Goal: Transaction & Acquisition: Purchase product/service

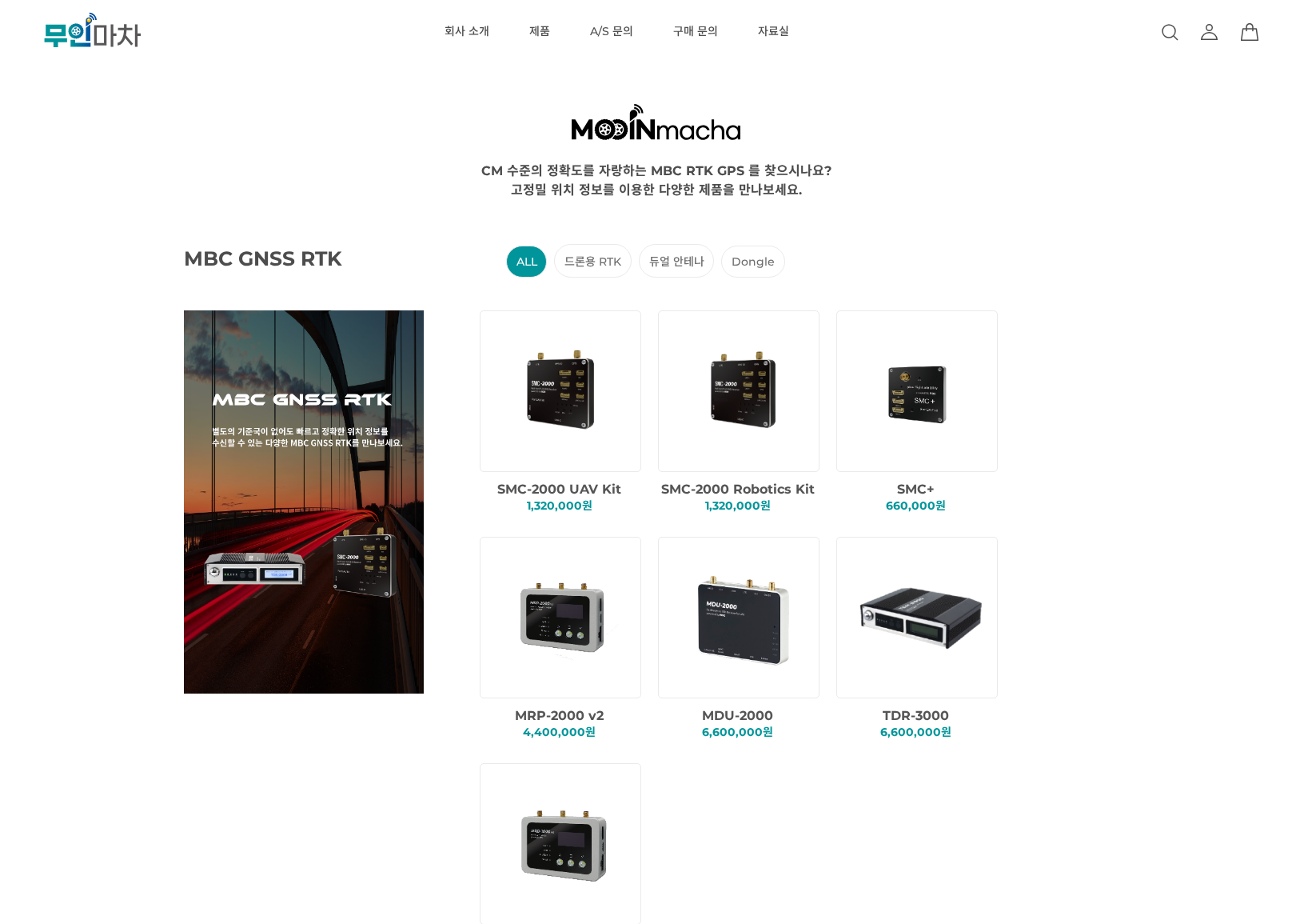
click at [1204, 31] on icon at bounding box center [1210, 32] width 19 height 19
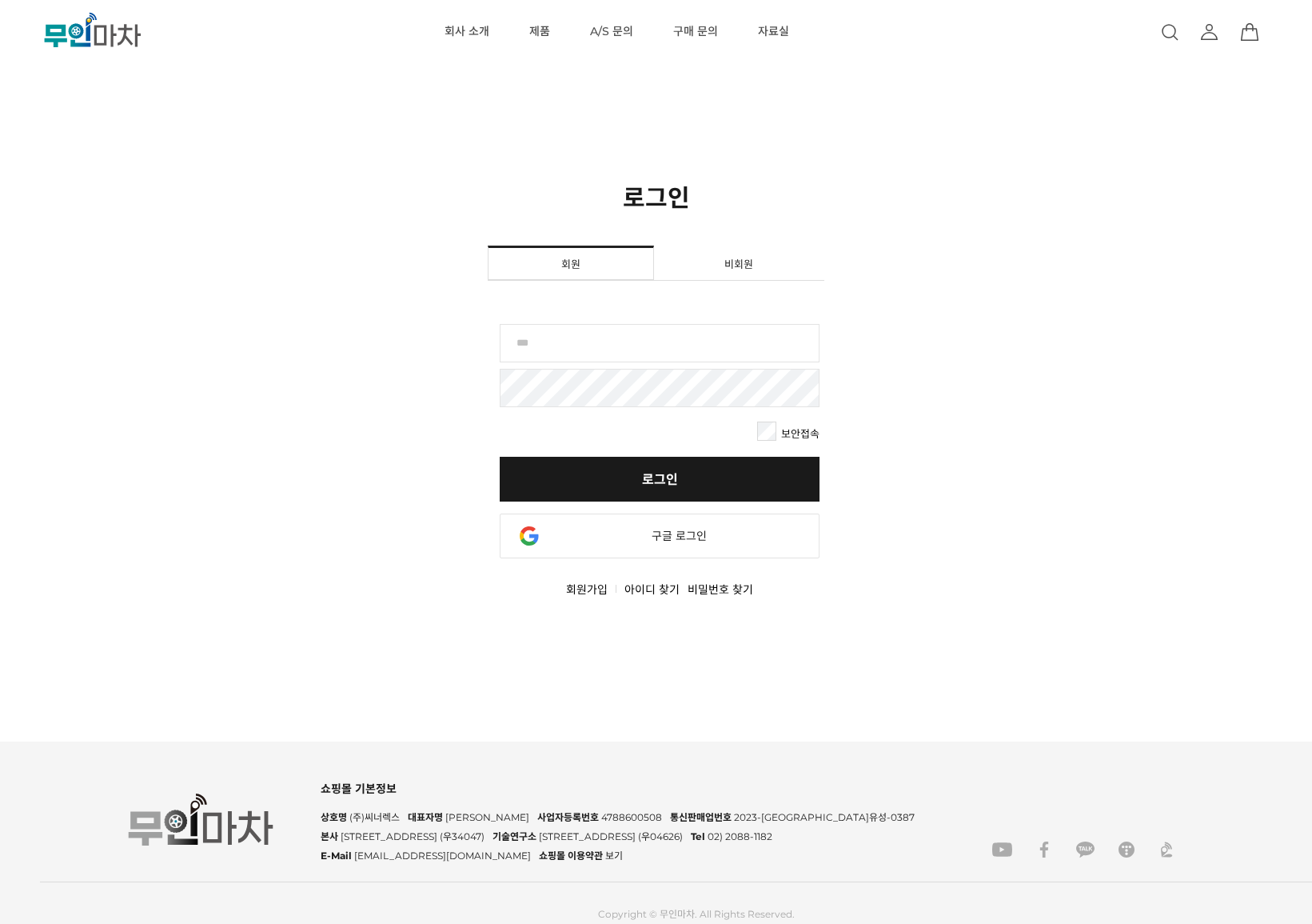
click at [650, 320] on div "회원로그인 보안접속 로그인 비회원 구매 비회원의 경우, 해당버튼을 통해 주문이 가능합니다. 카카오 로그인 네이버 로그인 페이스북 로그인 라인 …" at bounding box center [656, 444] width 337 height 329
click at [646, 338] on input "text" at bounding box center [660, 343] width 320 height 39
click at [584, 586] on link "회원가입" at bounding box center [587, 589] width 42 height 14
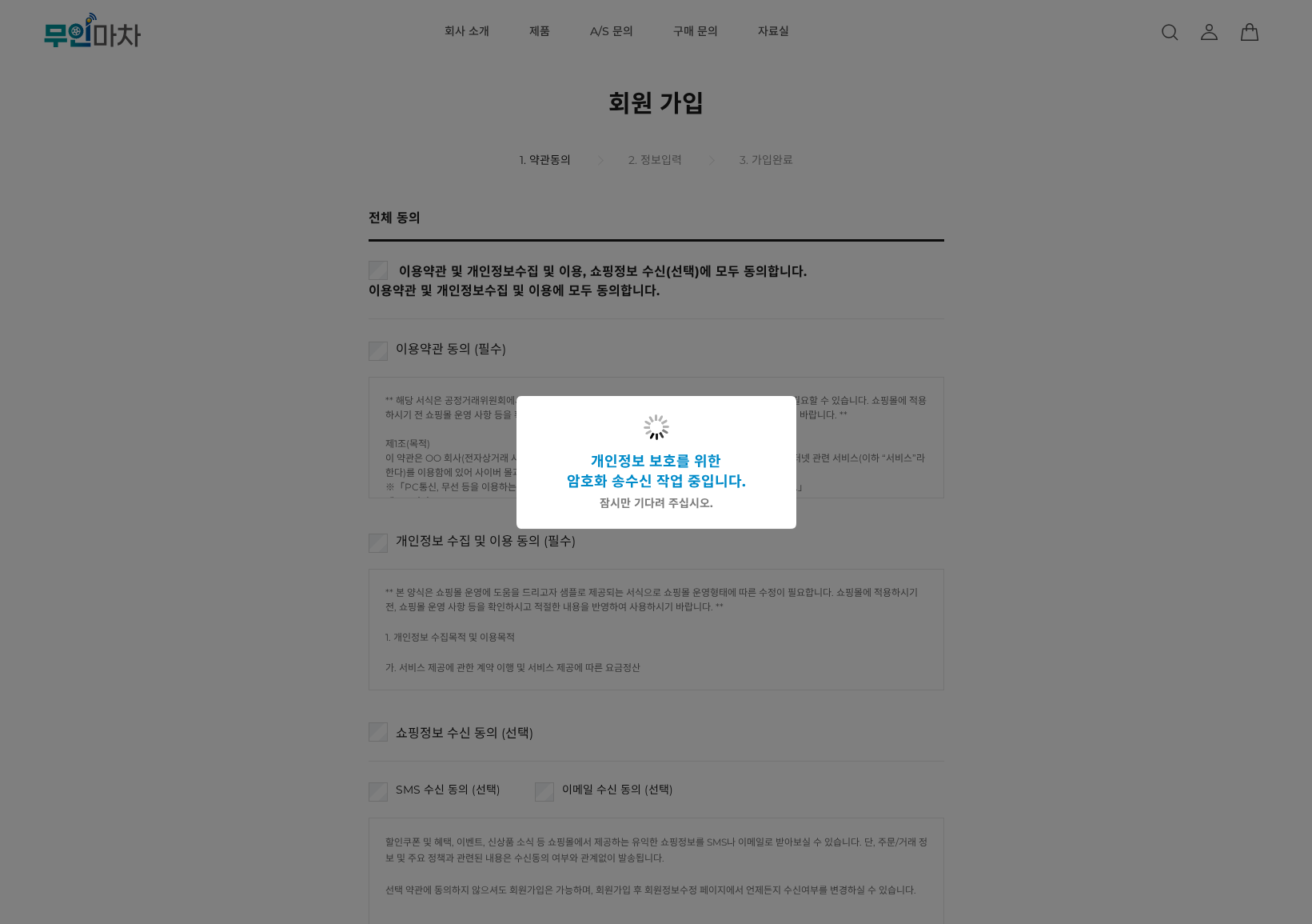
click at [385, 300] on div at bounding box center [656, 462] width 1312 height 924
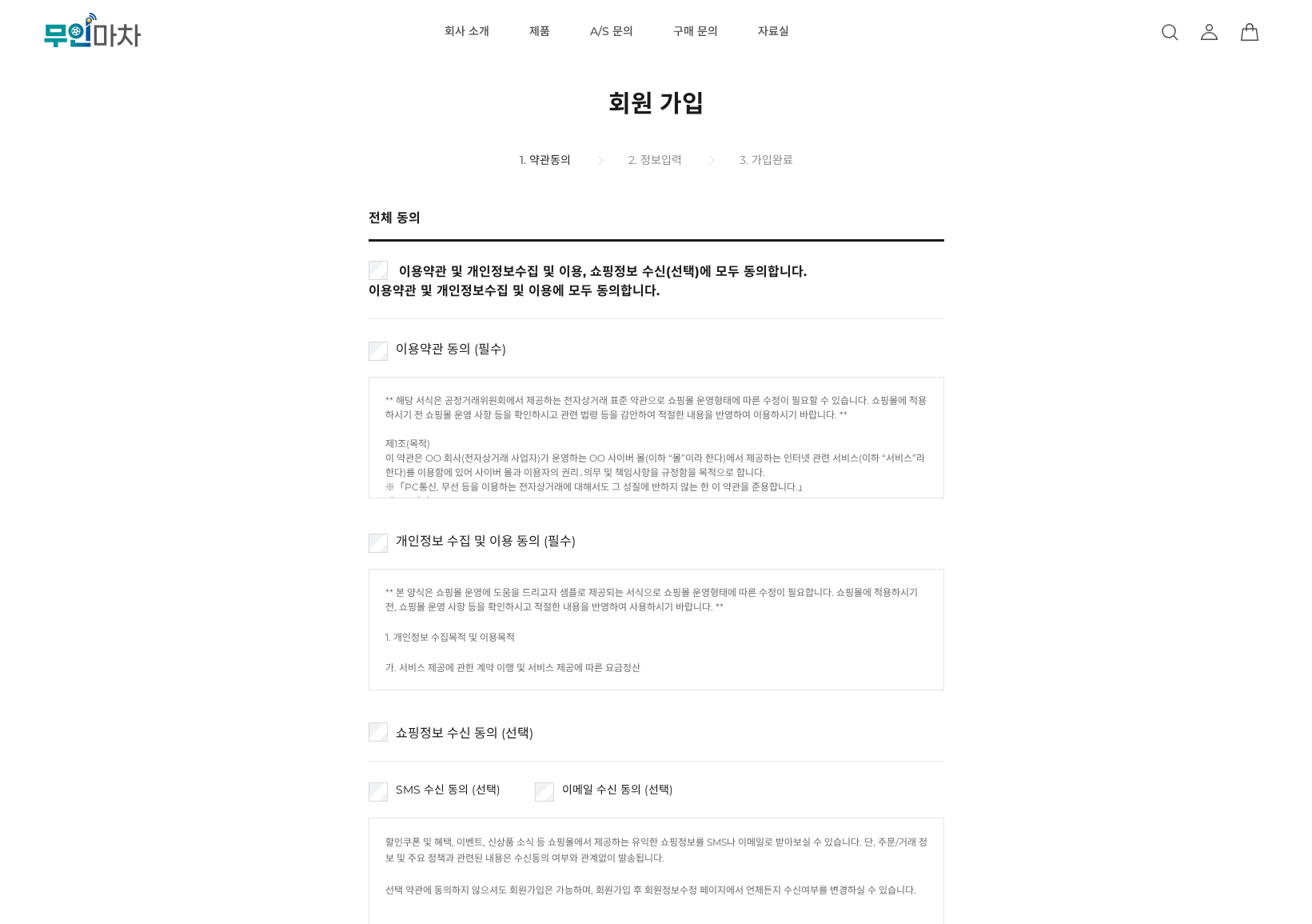
click at [388, 260] on div "전체 동의 이용약관 및 개인정보수집 및 이용, 쇼핑정보 수신(선택)에 모두 동의합니다. 이용약관 및 개인정보수집 및 이용에 모두 동의합니다." at bounding box center [656, 263] width 576 height 112
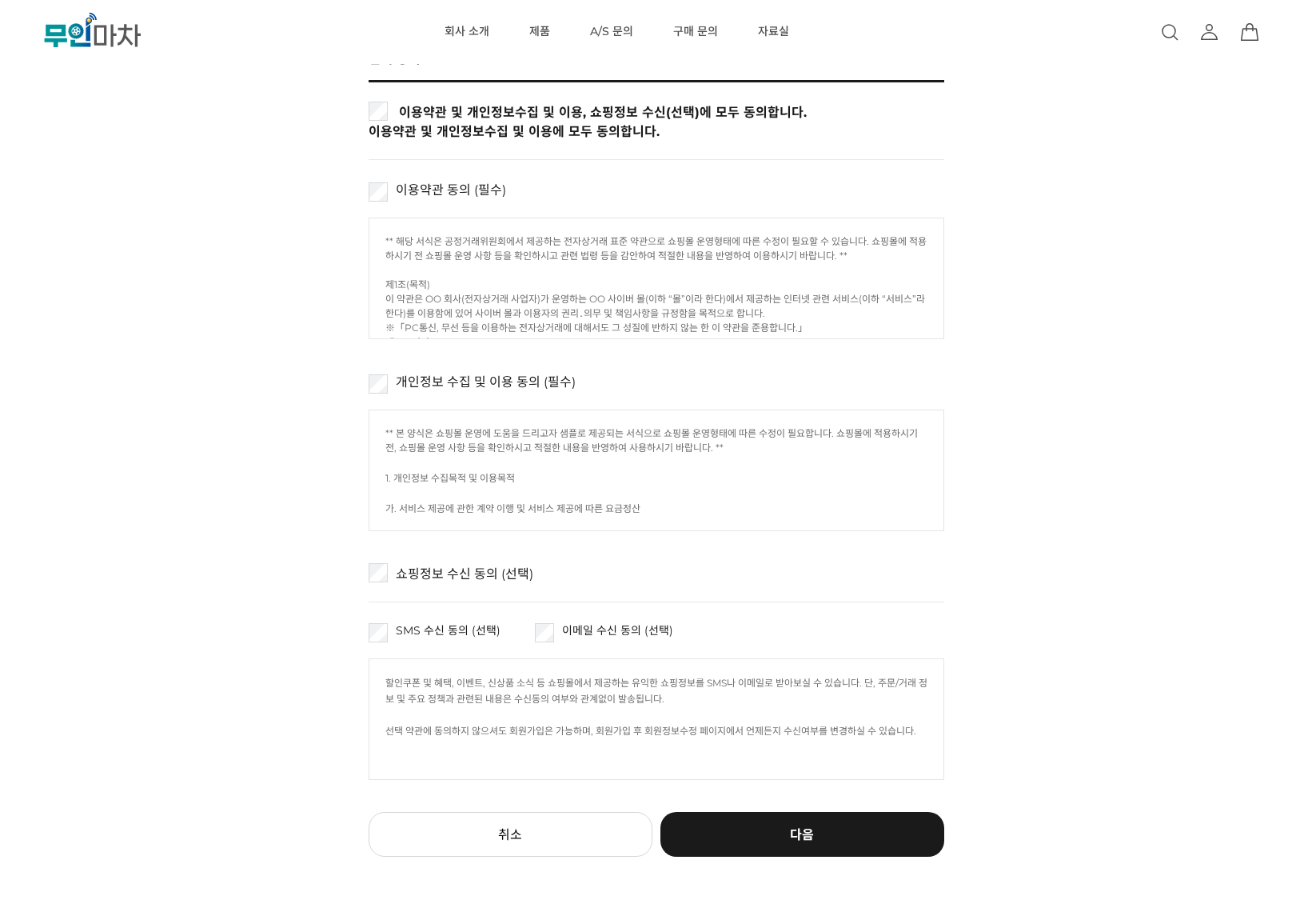
scroll to position [368, 0]
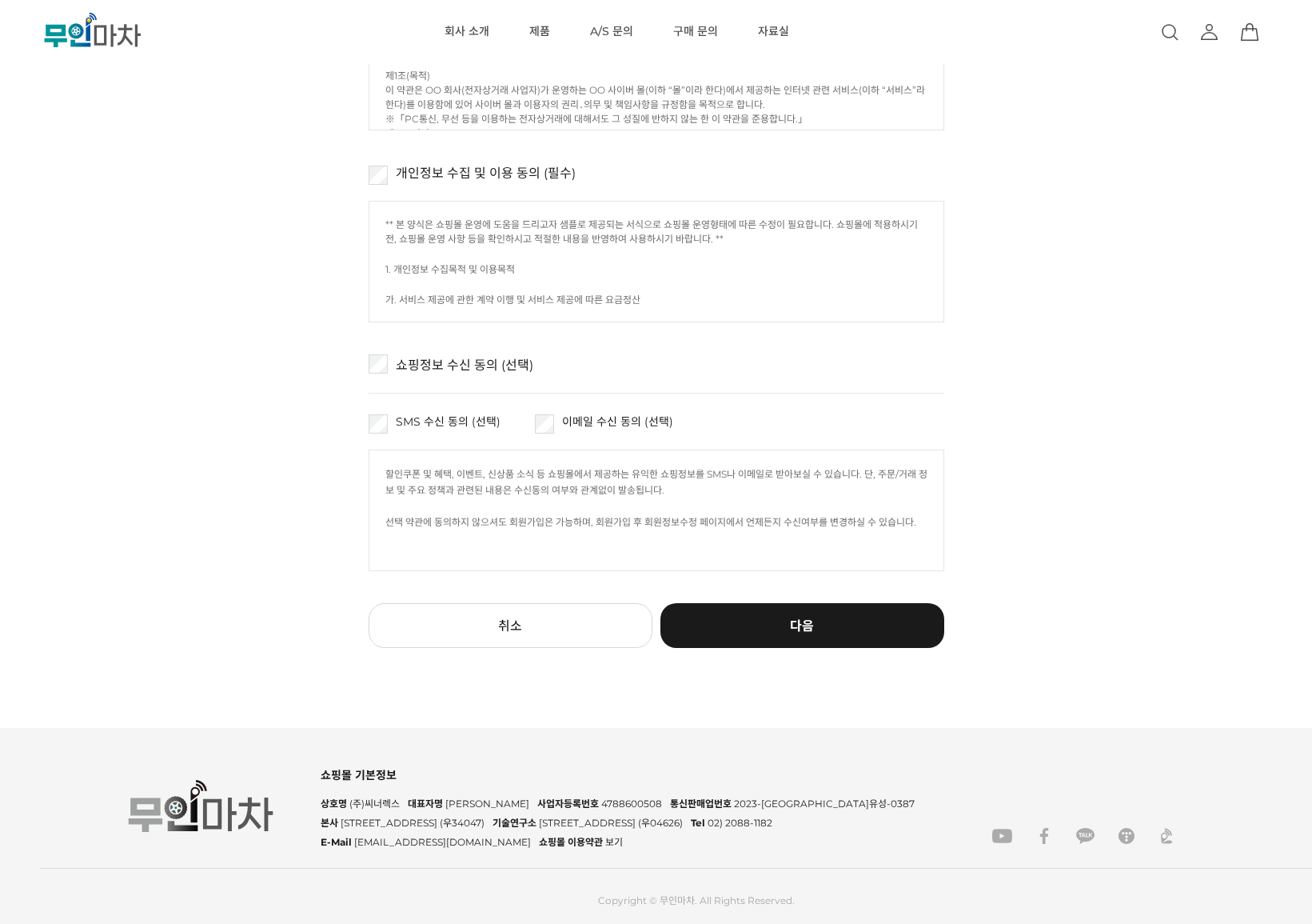
click at [798, 612] on button "다음" at bounding box center [802, 625] width 284 height 44
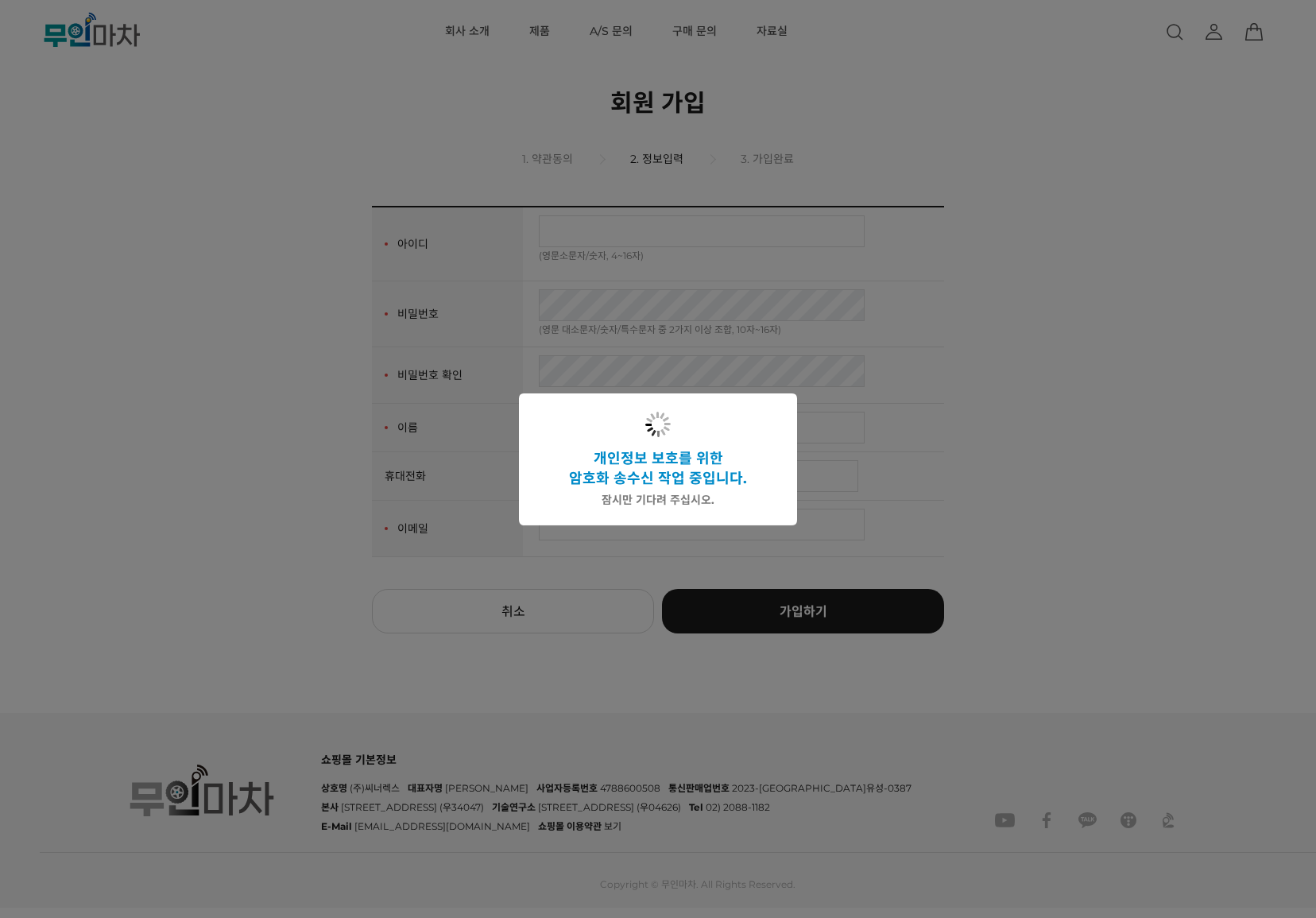
click at [598, 222] on div at bounding box center [658, 459] width 1316 height 918
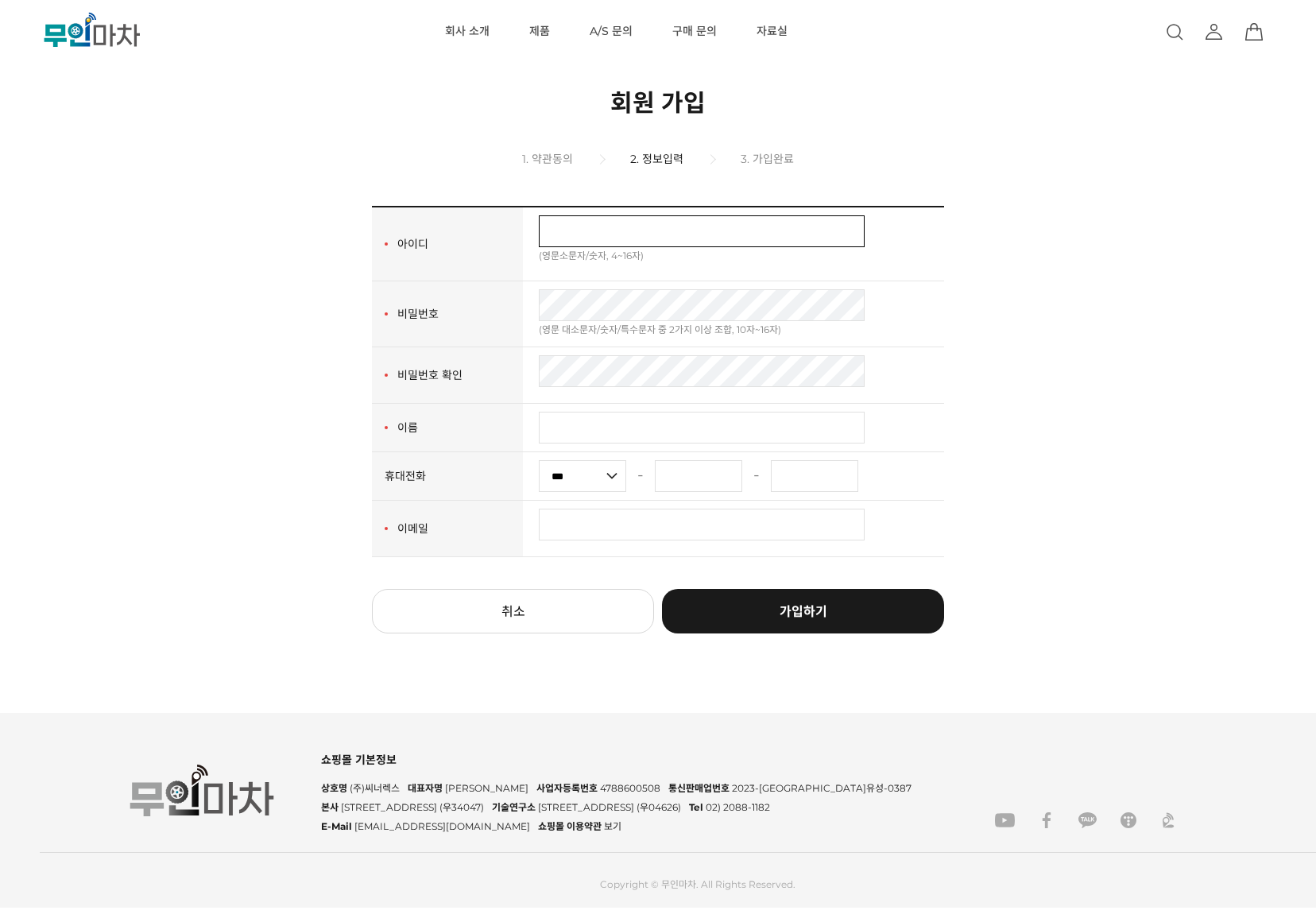
click at [609, 233] on input "text" at bounding box center [701, 232] width 326 height 32
type input "*"
type input "********"
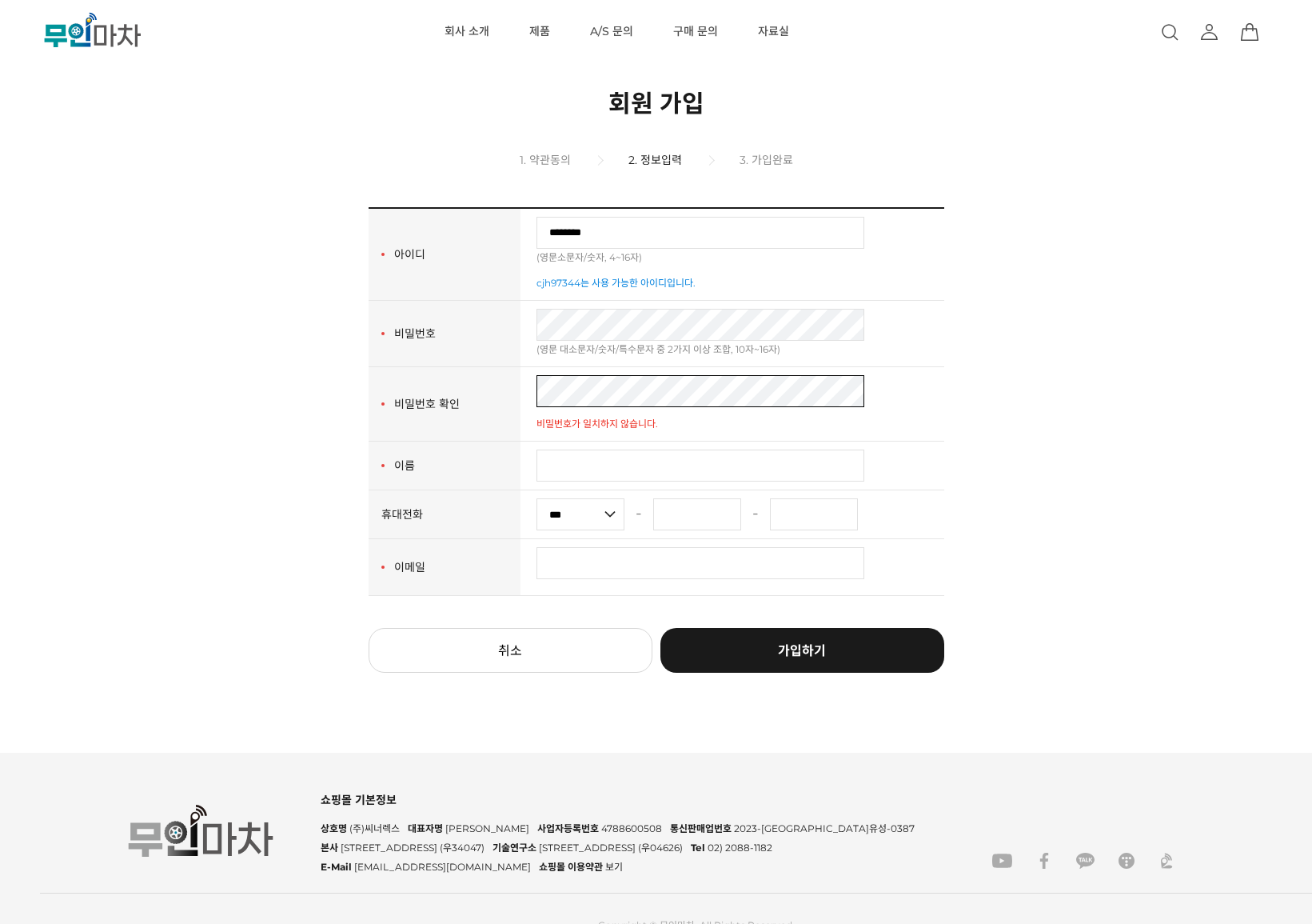
click at [482, 392] on tr "비밀번호 확인 비밀번호가 일치하지 않습니다." at bounding box center [656, 404] width 576 height 75
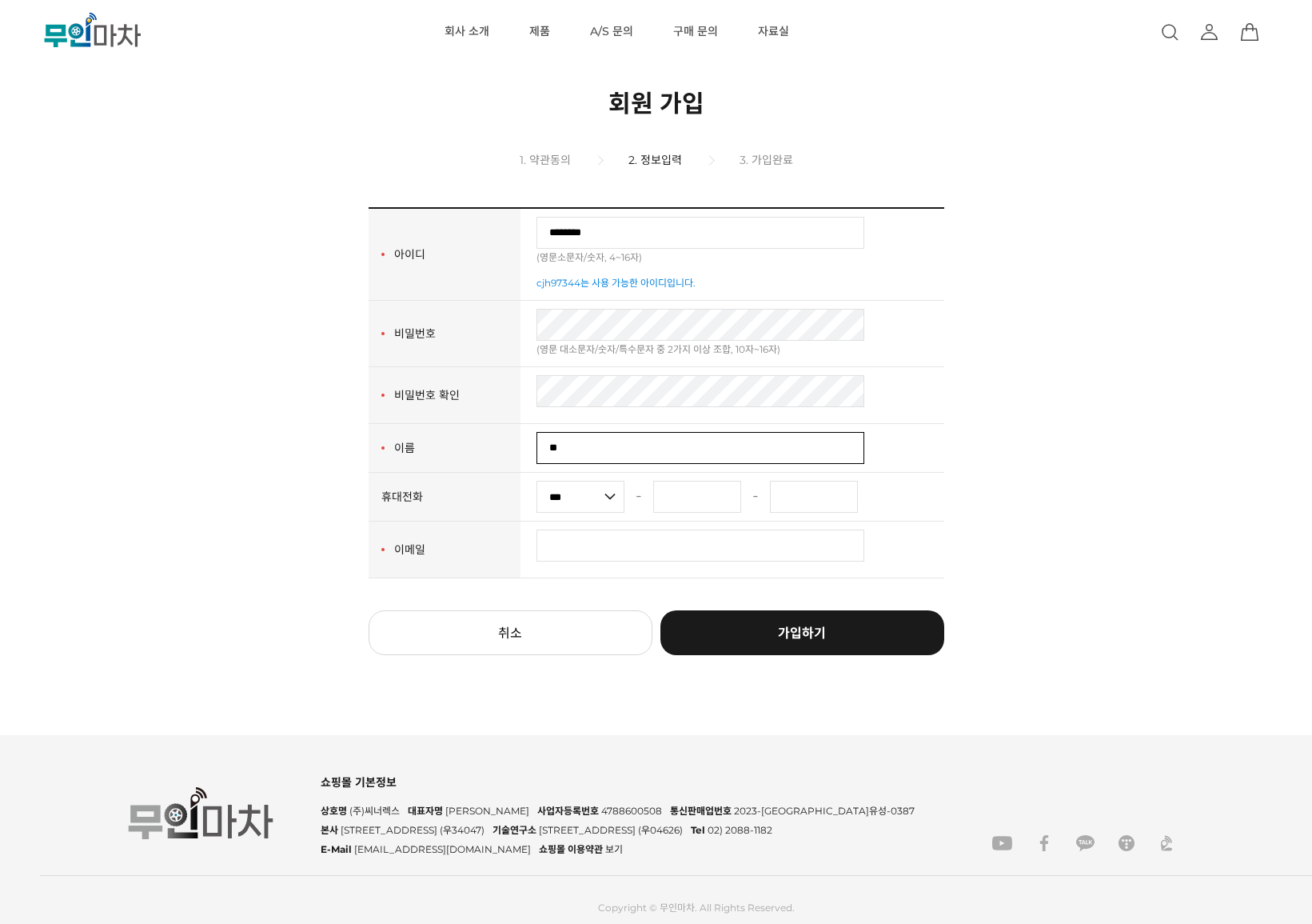
type input "*"
type input "***"
type input "****"
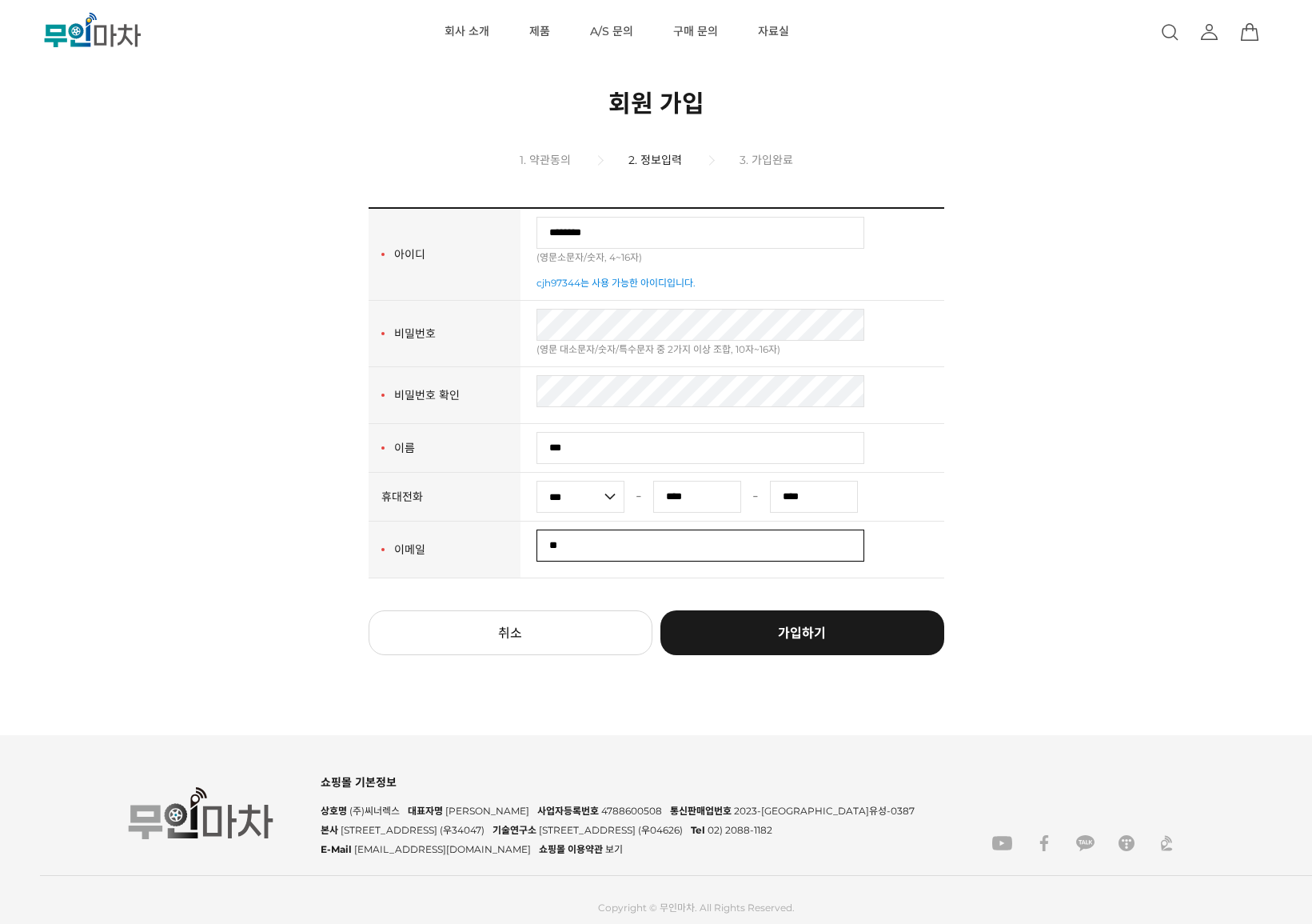
type input "*"
type input "**********"
click at [747, 623] on link "가입하기" at bounding box center [802, 632] width 284 height 44
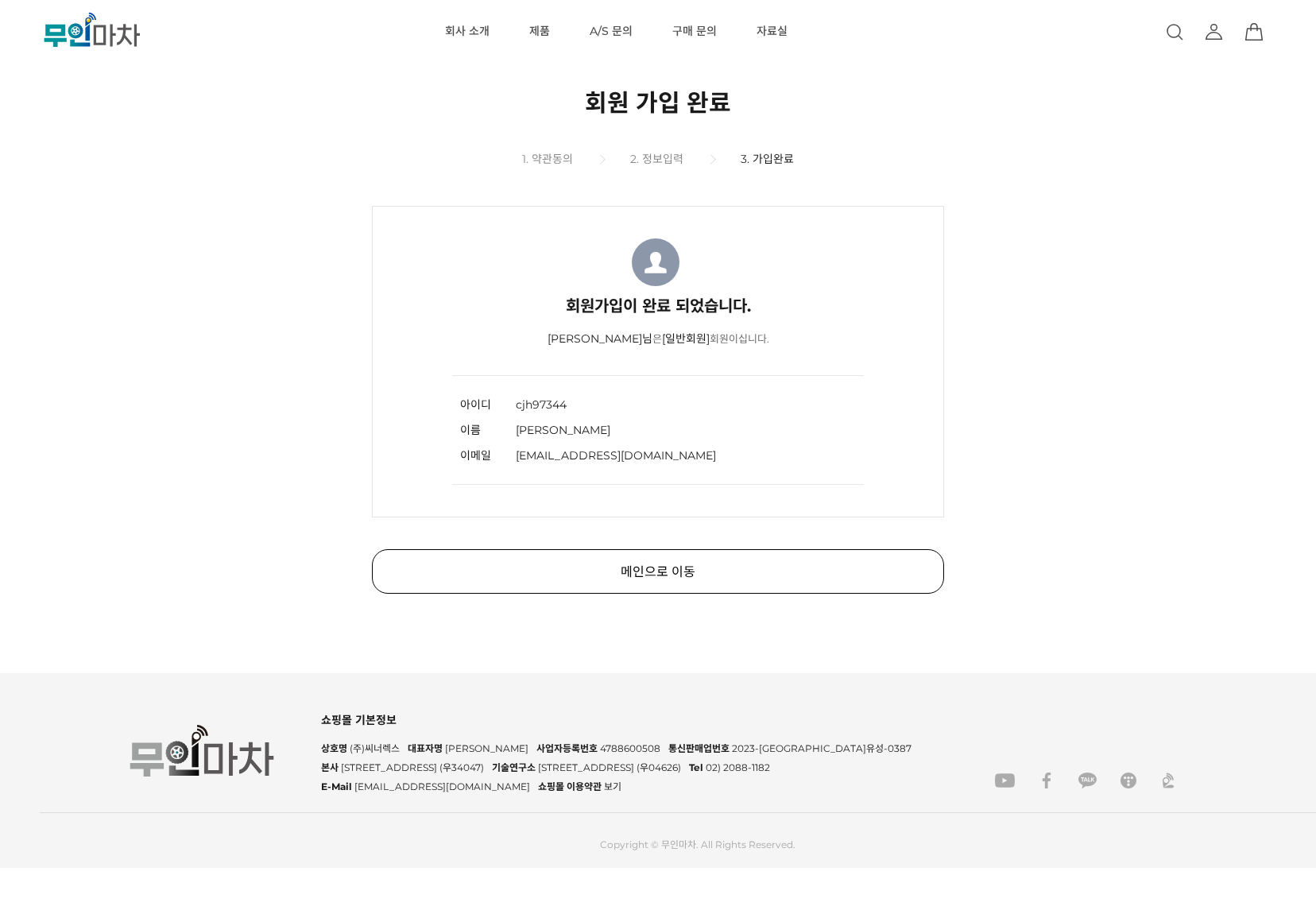
click at [633, 563] on link "메인으로 이동" at bounding box center [657, 571] width 572 height 44
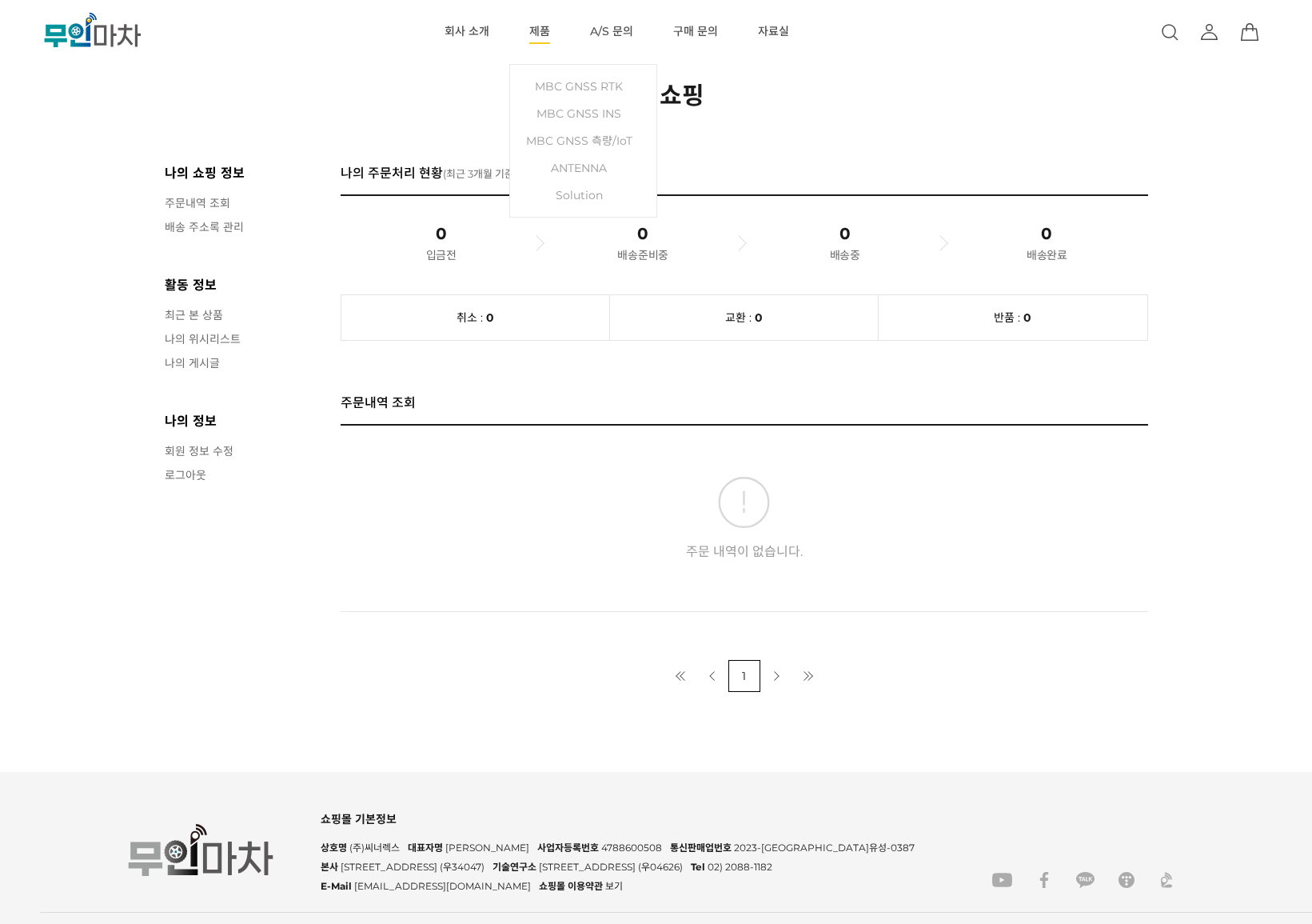
click at [550, 28] on li "제품 MBC GNSS RTK MBC GNSS INS MBC GNSS 측량/IoT ANTENNA Solution" at bounding box center [540, 32] width 60 height 64
click at [543, 28] on link "제품" at bounding box center [539, 32] width 21 height 64
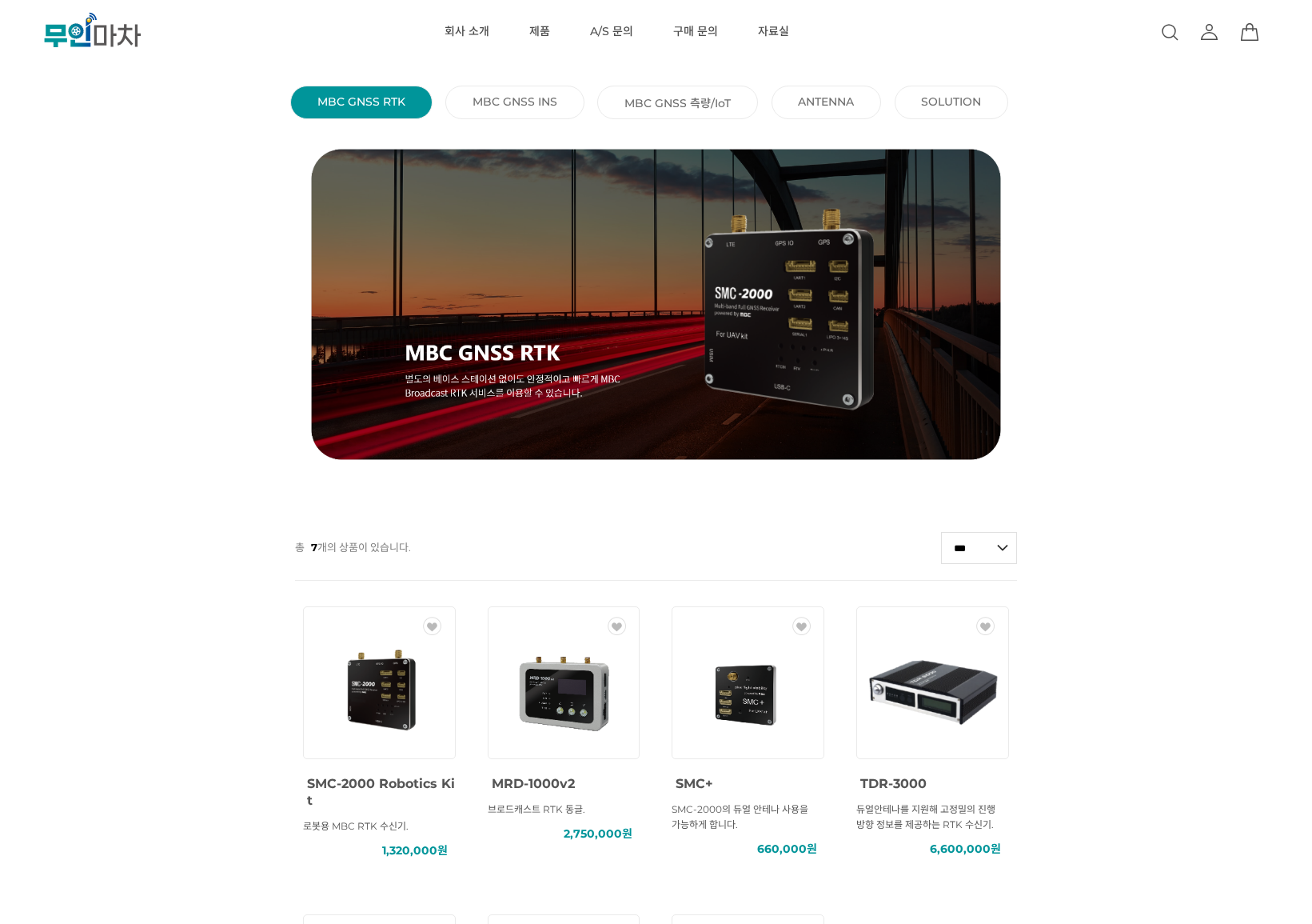
click at [844, 101] on link "ANTENNA ()" at bounding box center [826, 101] width 56 height 14
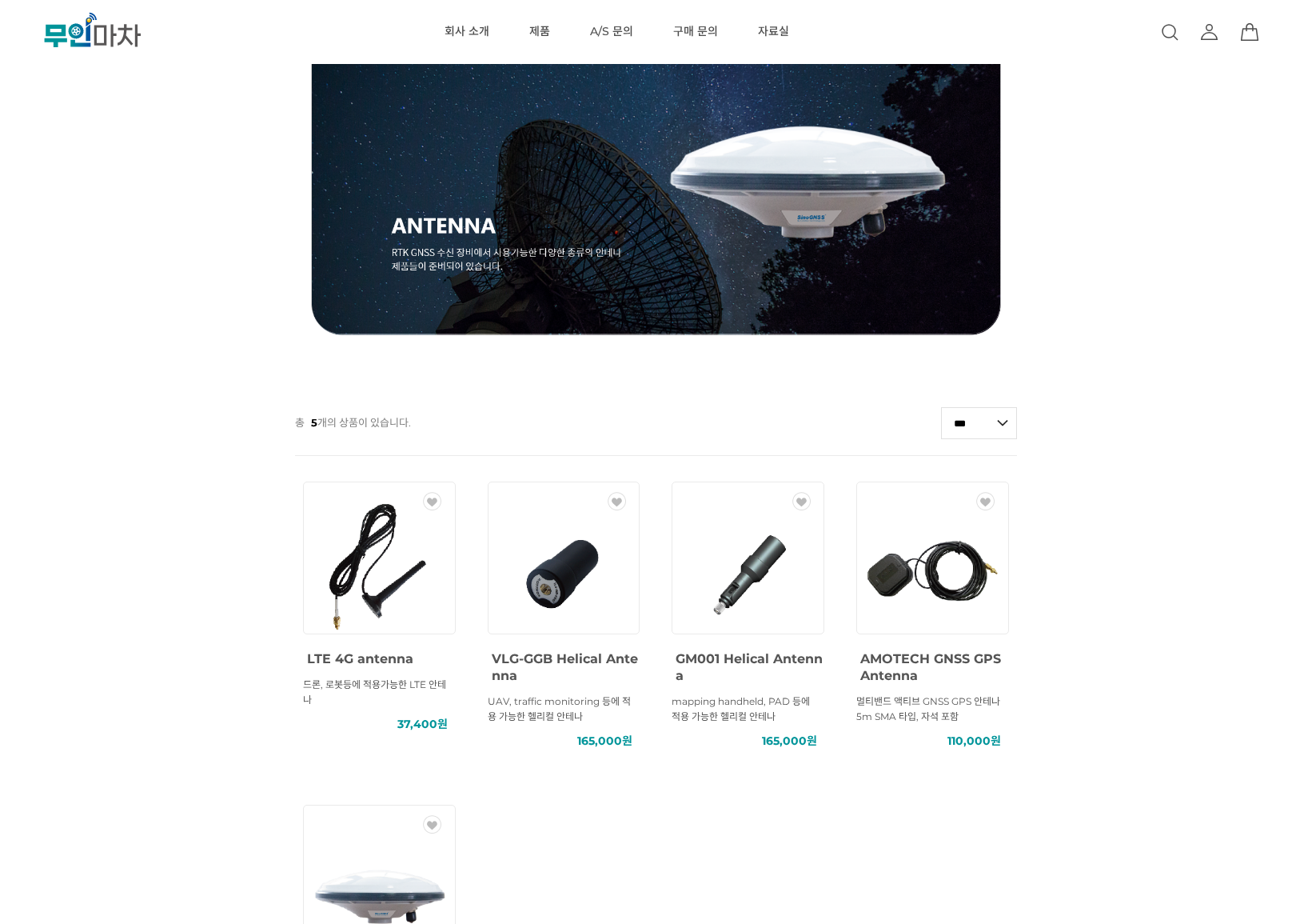
scroll to position [480, 0]
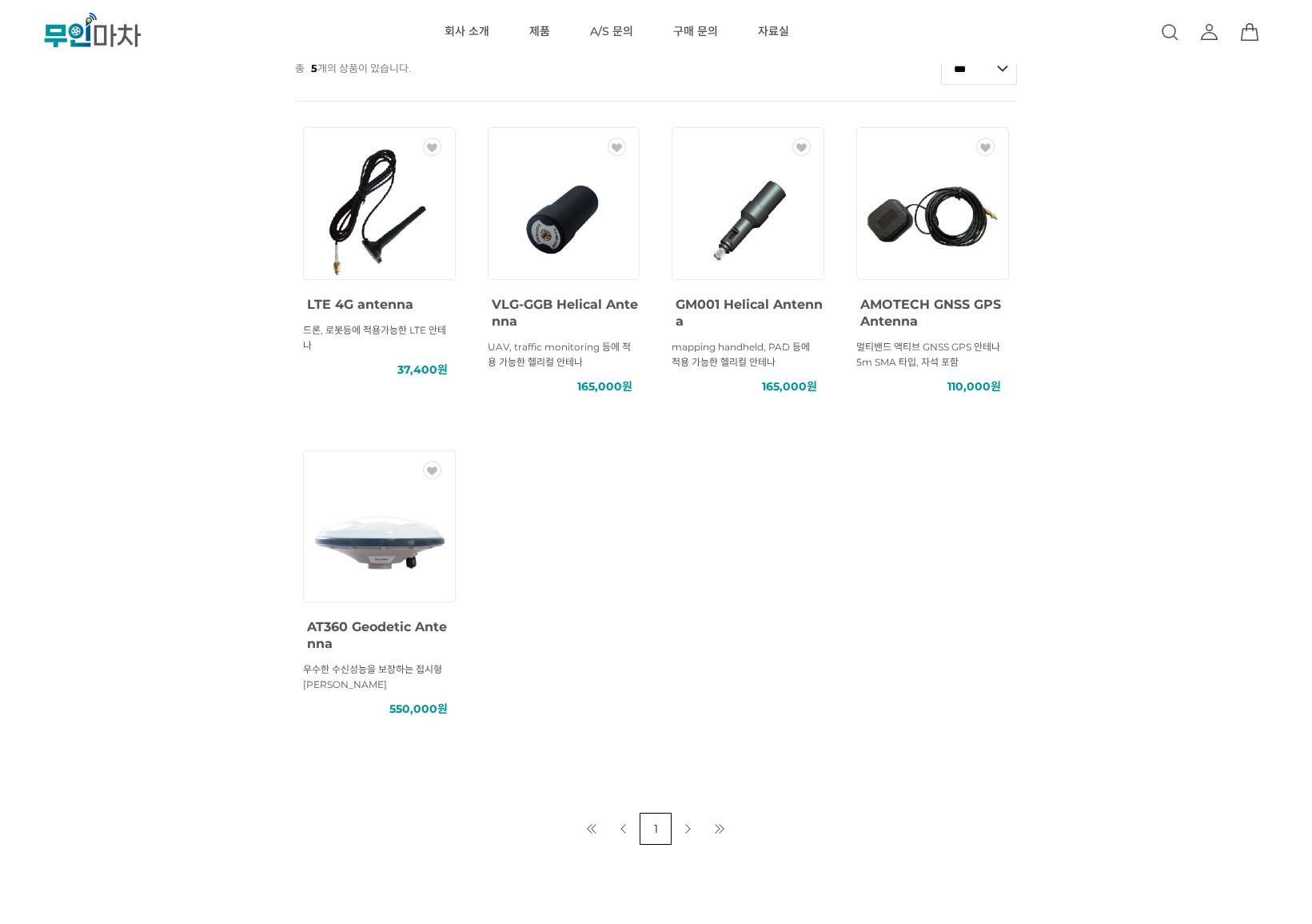
click at [358, 533] on img at bounding box center [380, 535] width 144 height 144
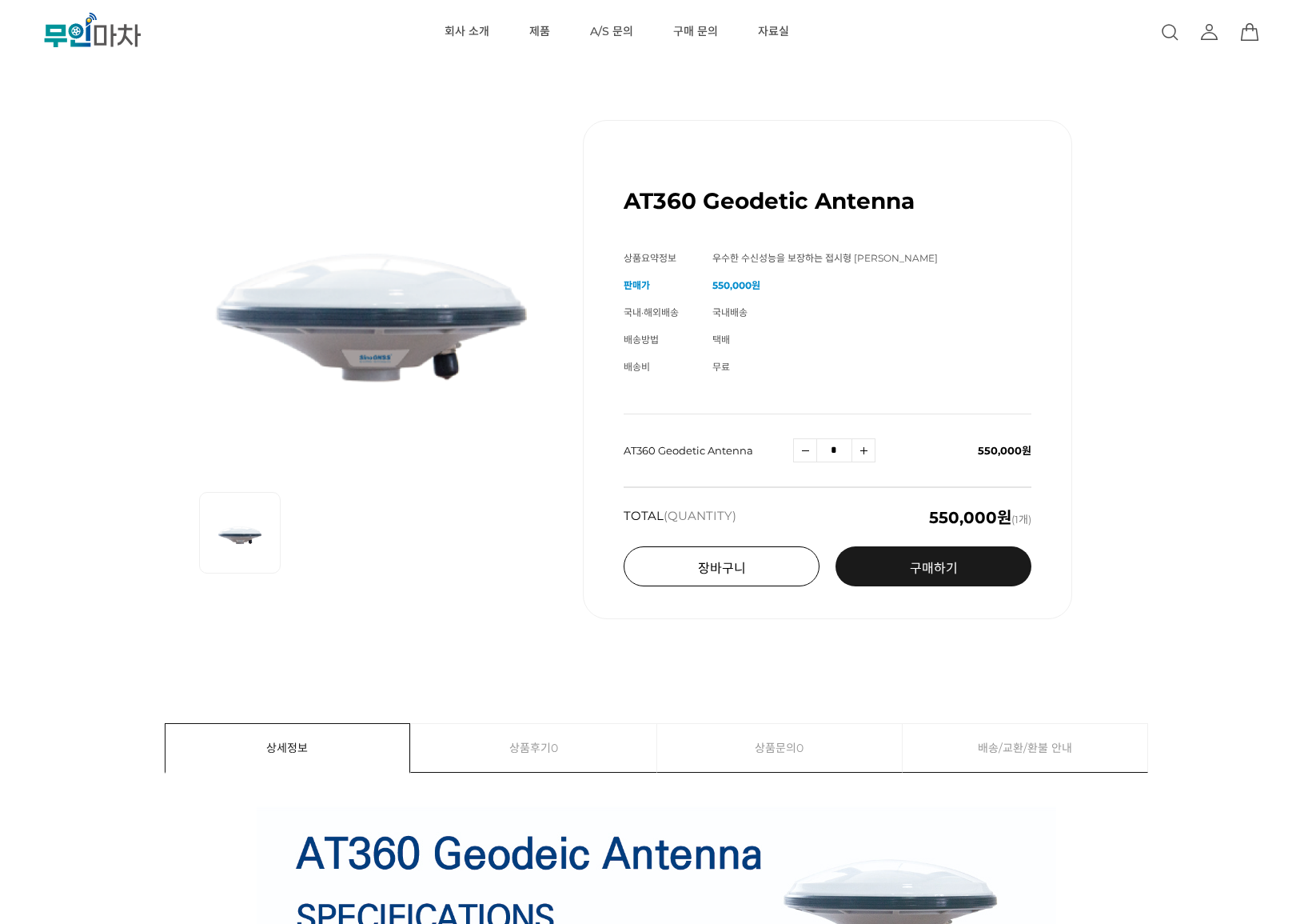
click at [732, 568] on button "장바구니" at bounding box center [722, 567] width 196 height 40
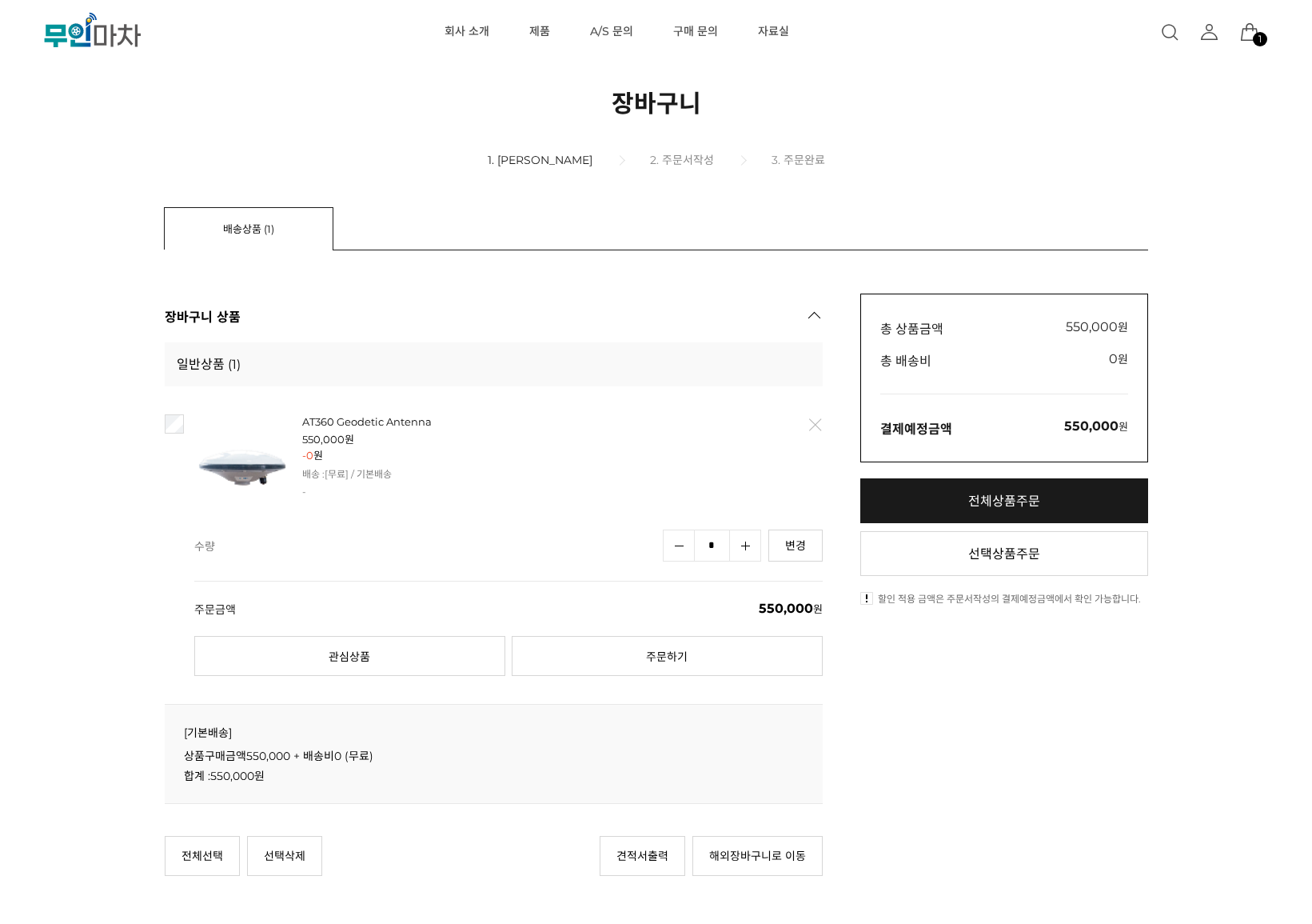
click at [1212, 33] on icon at bounding box center [1210, 36] width 15 height 8
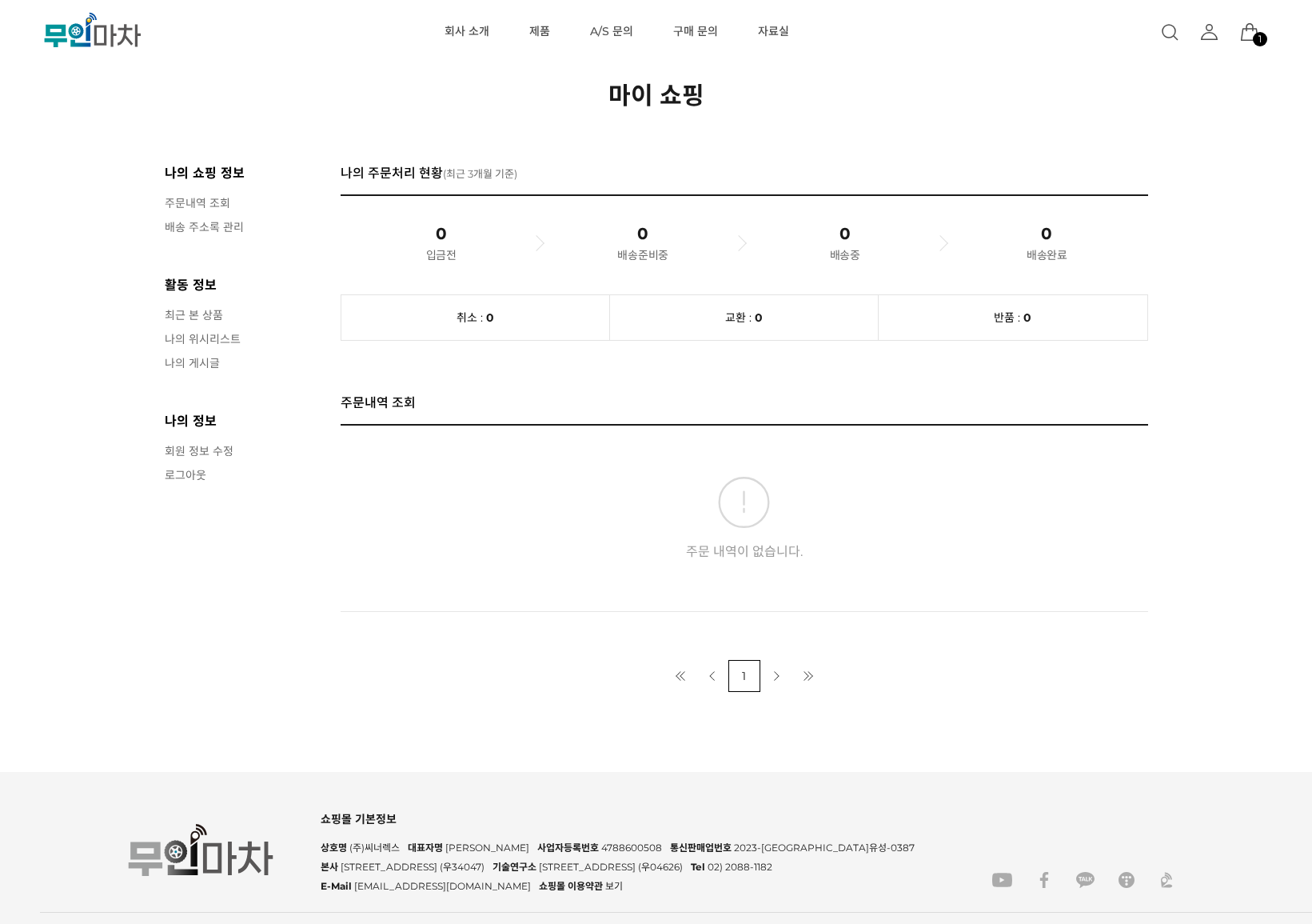
click at [1255, 29] on icon at bounding box center [1249, 32] width 18 height 18
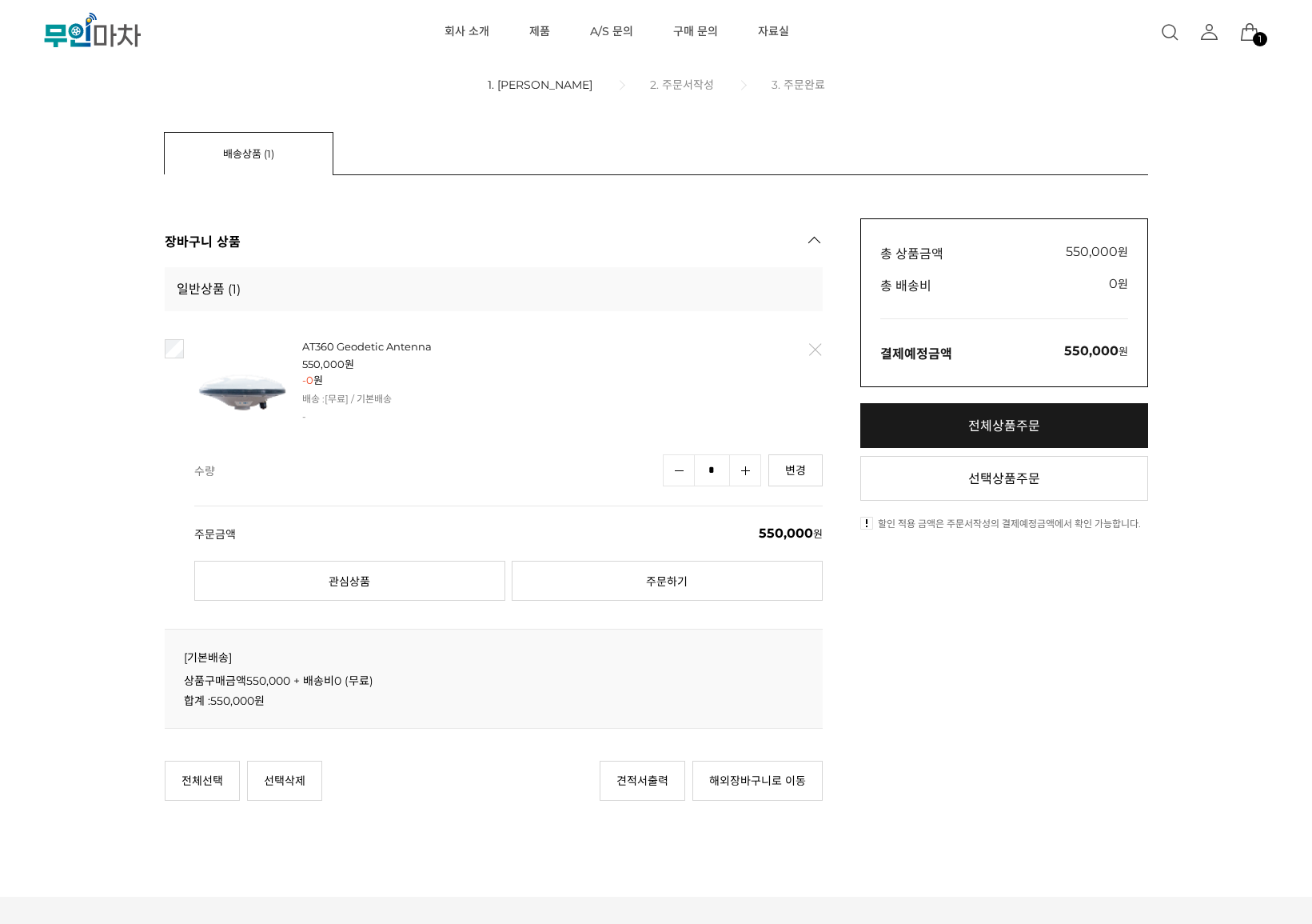
scroll to position [80, 0]
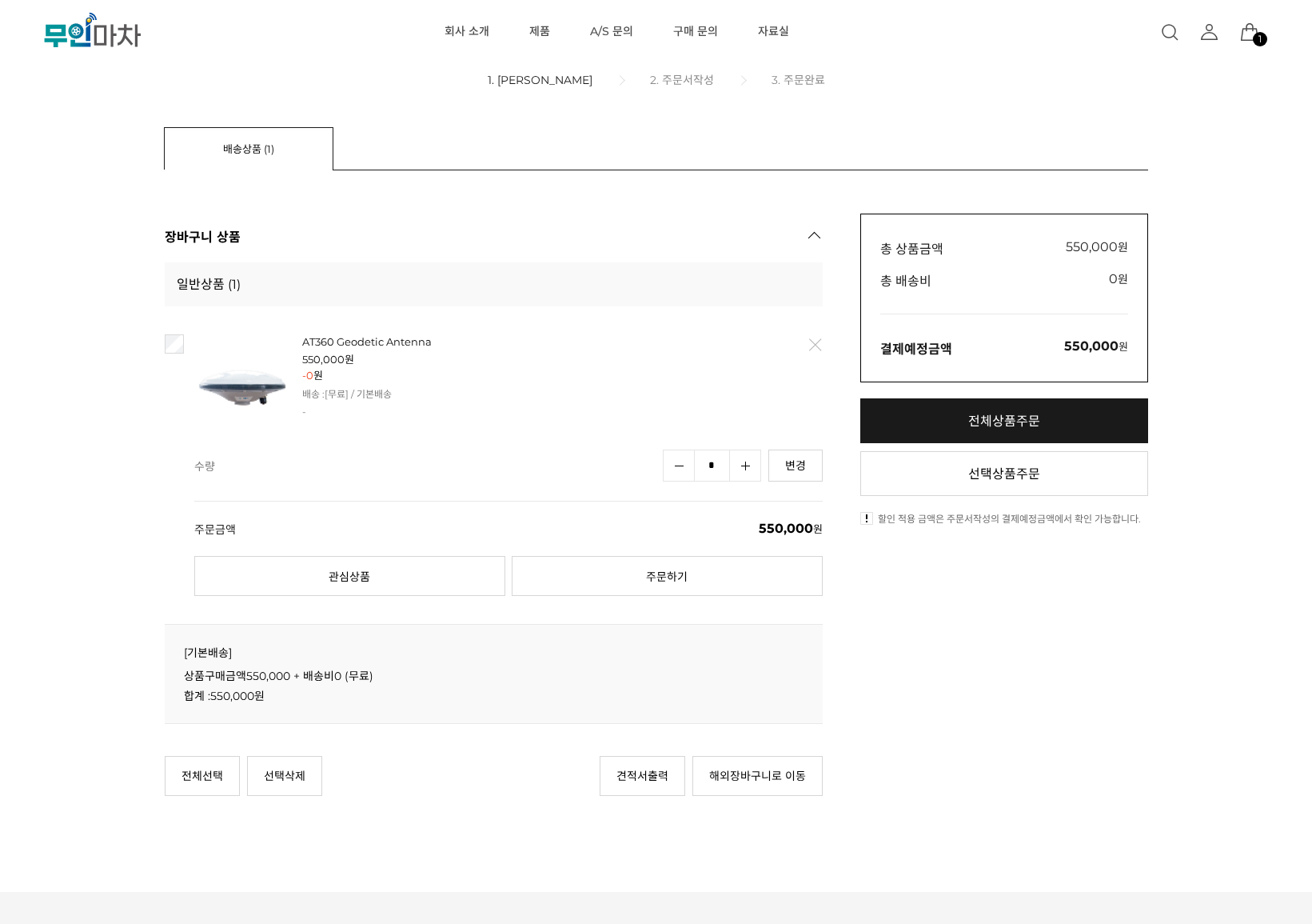
click at [1204, 31] on icon at bounding box center [1210, 32] width 19 height 19
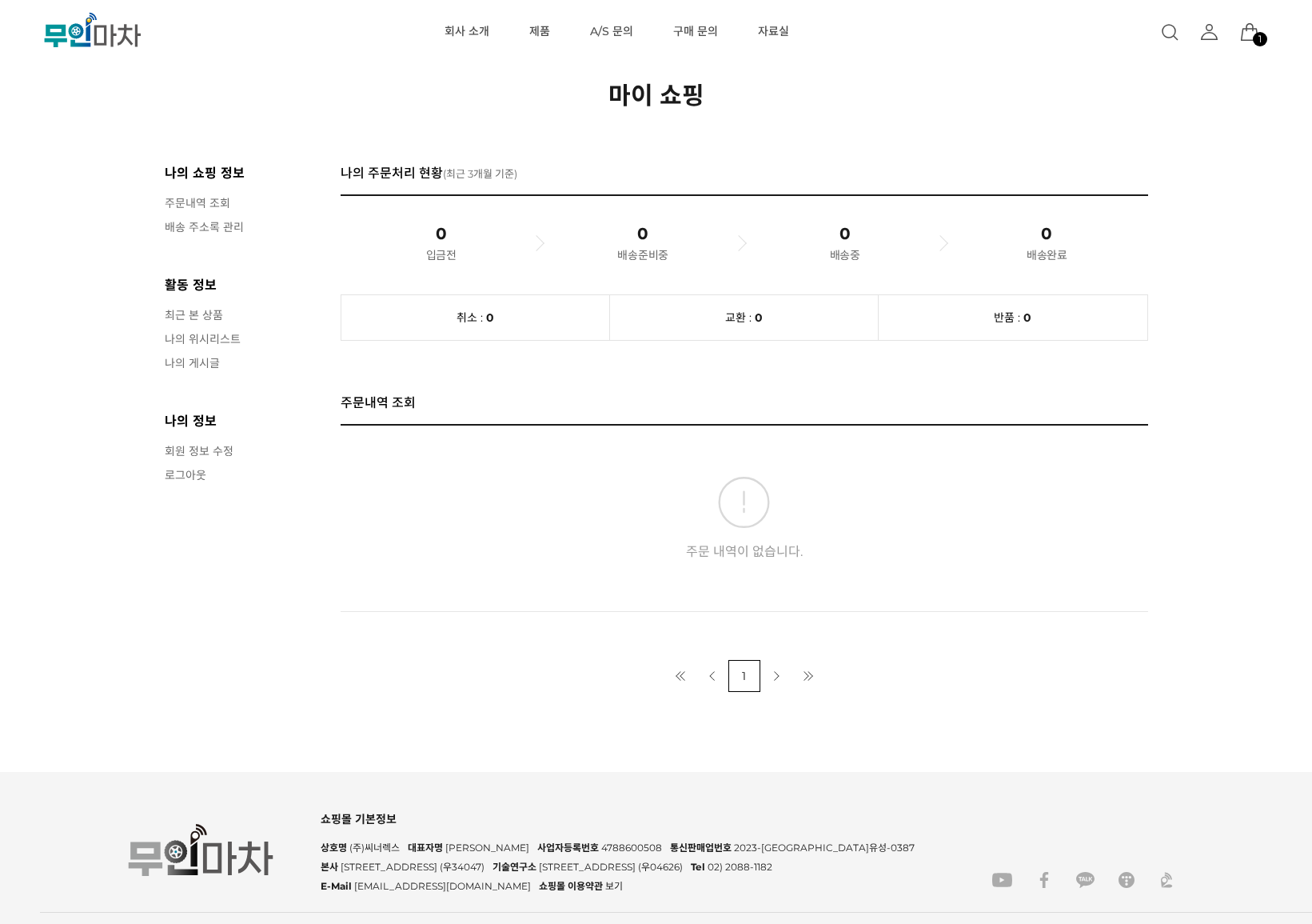
click at [113, 37] on icon ".cls-1 { fill: url(#linear-gradient-2); } .cls-2 { fill: url(#linear-gradient-6…" at bounding box center [93, 29] width 240 height 36
click at [183, 475] on link "로그아웃" at bounding box center [245, 474] width 160 height 16
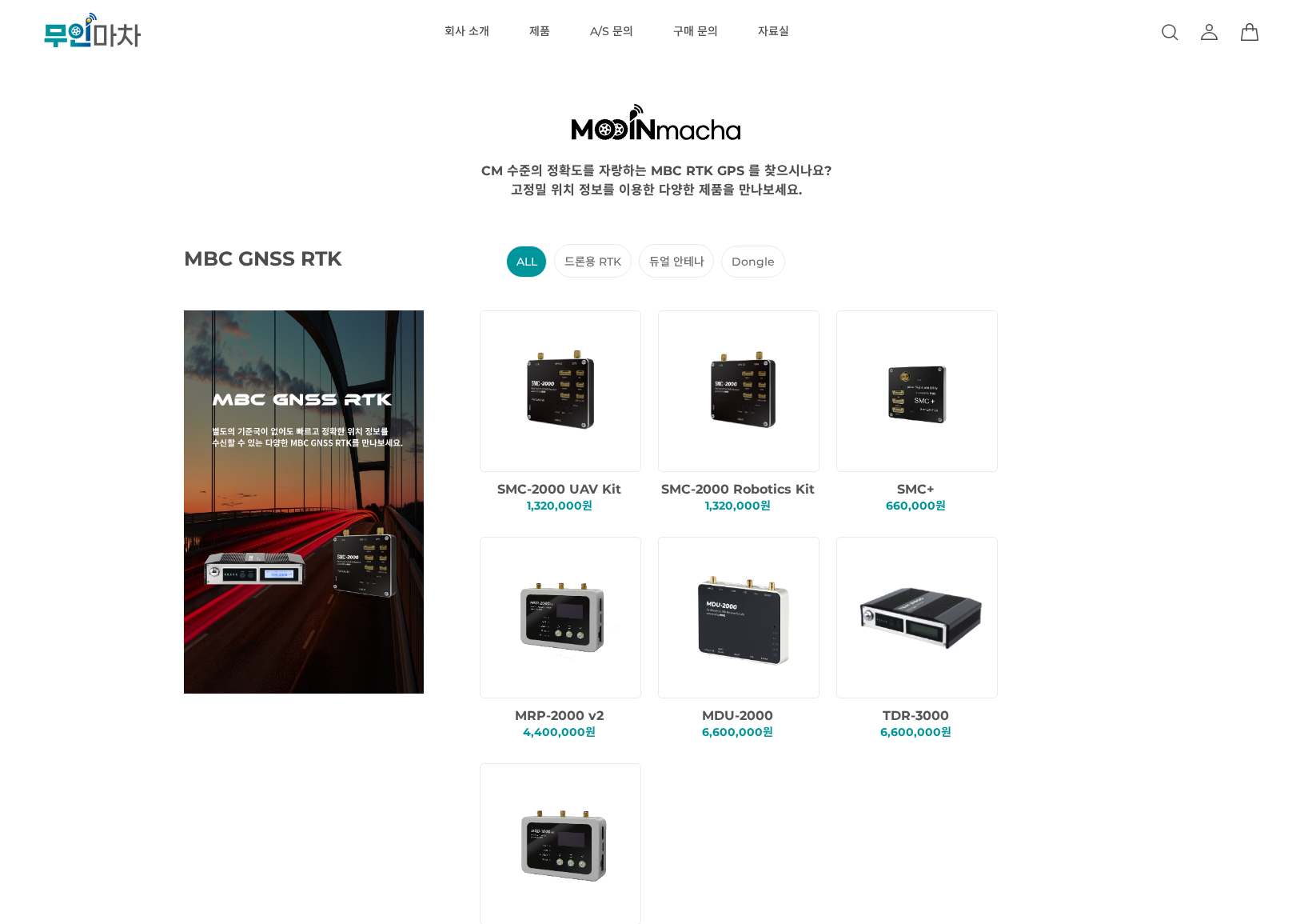
click at [1206, 33] on icon at bounding box center [1210, 36] width 15 height 8
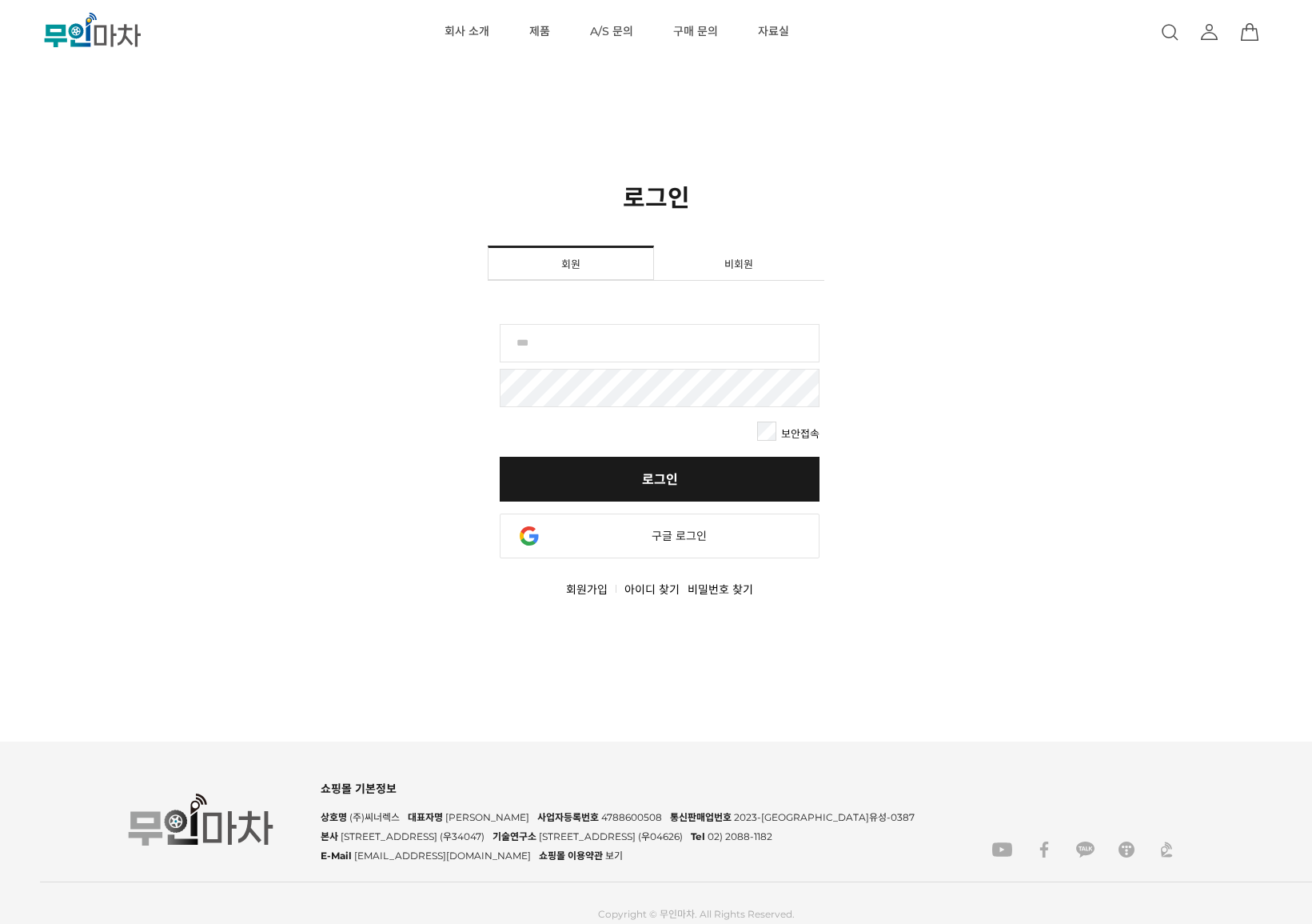
click at [573, 330] on input "text" at bounding box center [660, 343] width 320 height 39
type input "*"
type input "********"
